Goal: Find specific page/section: Find specific page/section

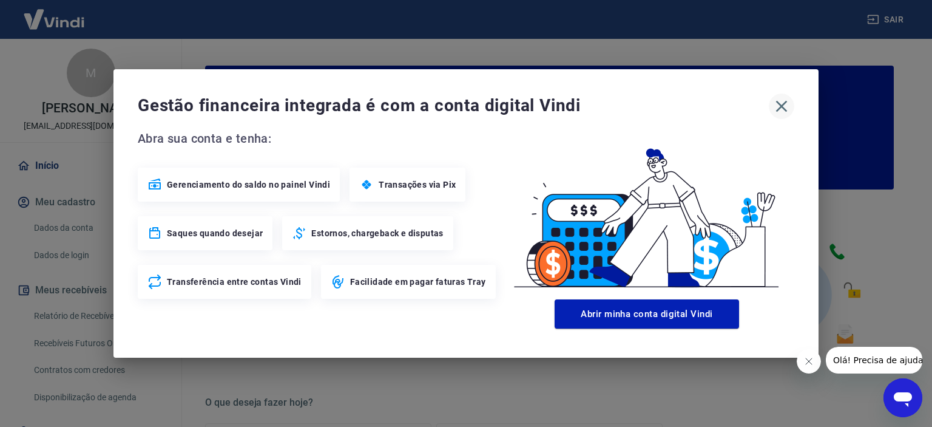
click at [771, 104] on button "button" at bounding box center [781, 105] width 25 height 25
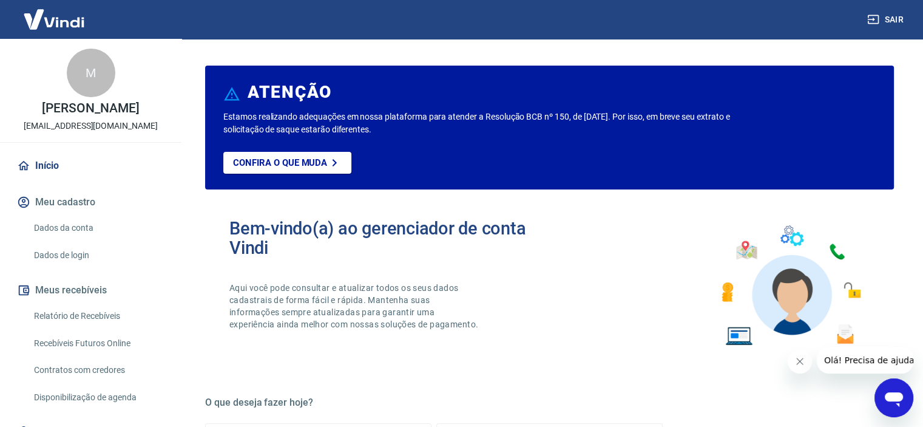
click at [103, 339] on link "Recebíveis Futuros Online" at bounding box center [98, 343] width 138 height 25
